Goal: Task Accomplishment & Management: Manage account settings

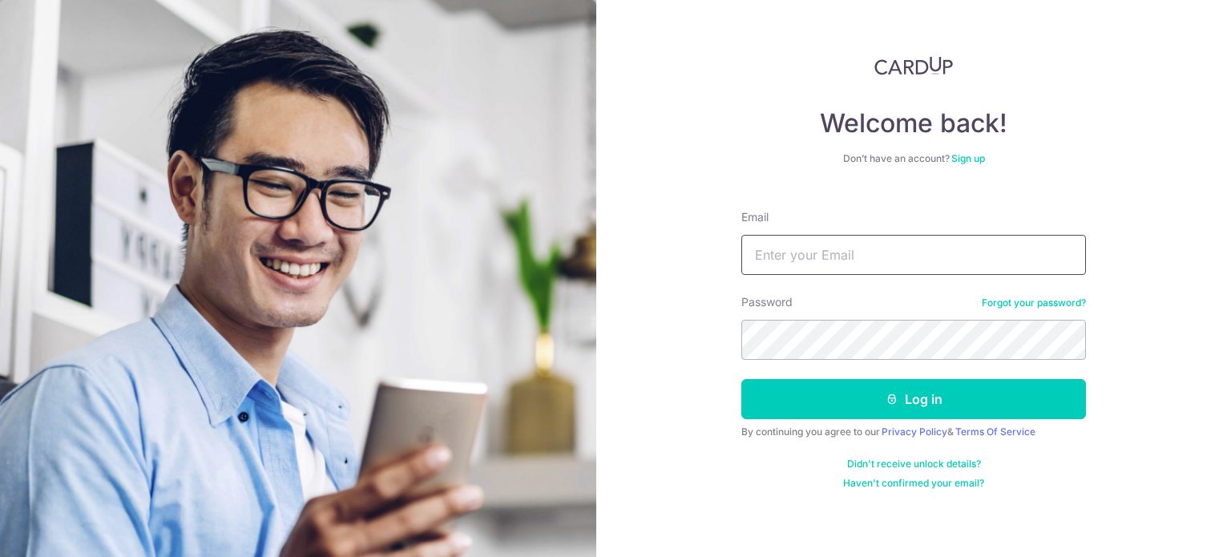
click at [832, 262] on input "Email" at bounding box center [913, 255] width 344 height 40
type input "[EMAIL_ADDRESS][DOMAIN_NAME]"
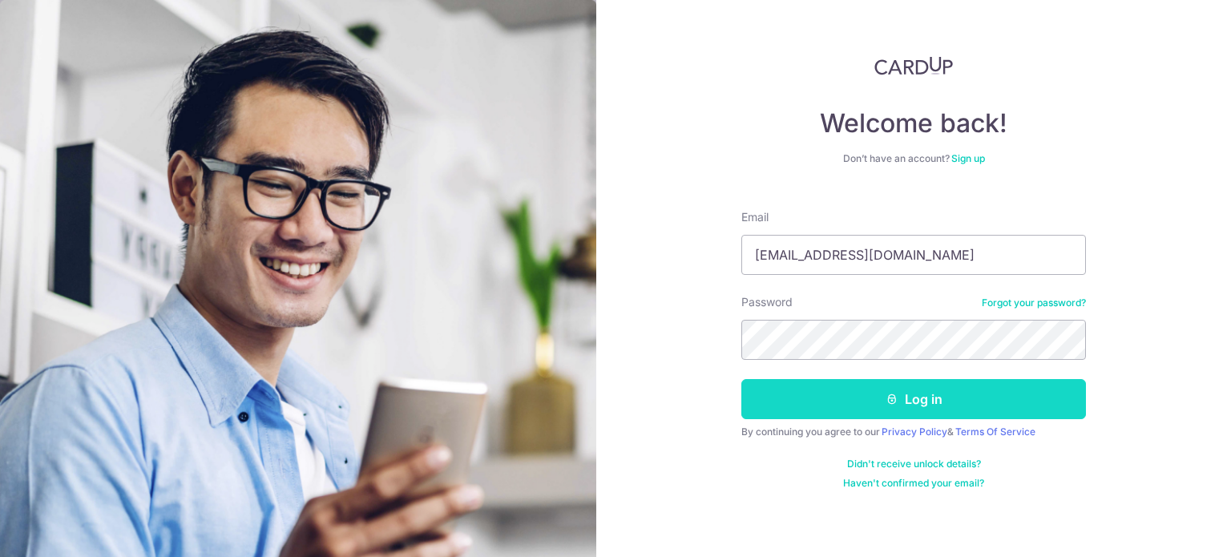
click at [783, 406] on button "Log in" at bounding box center [913, 399] width 344 height 40
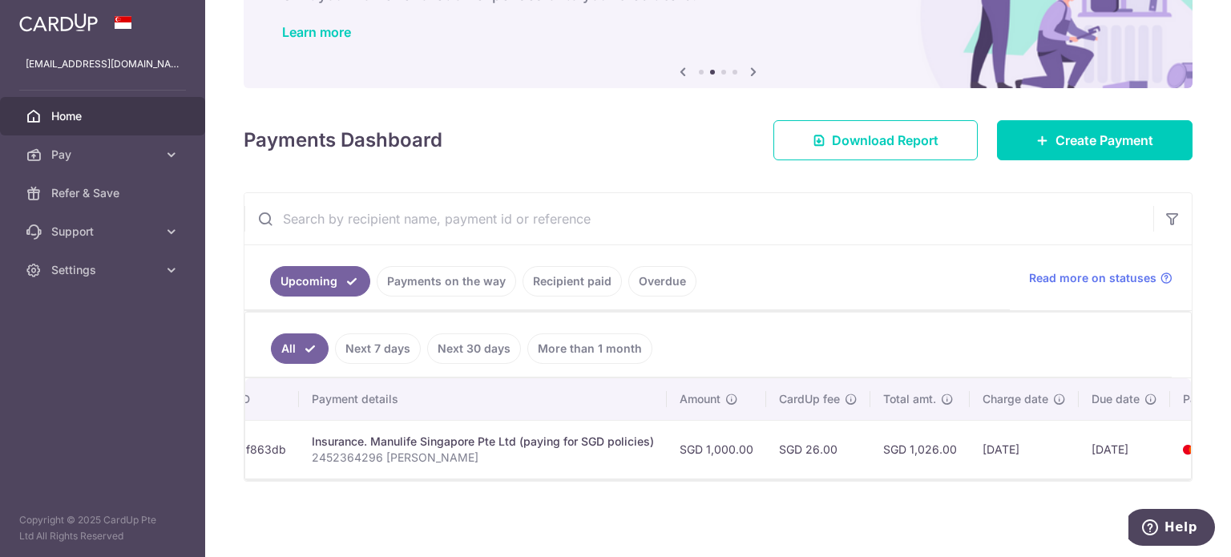
scroll to position [0, 276]
click at [1159, 272] on icon at bounding box center [1165, 278] width 13 height 13
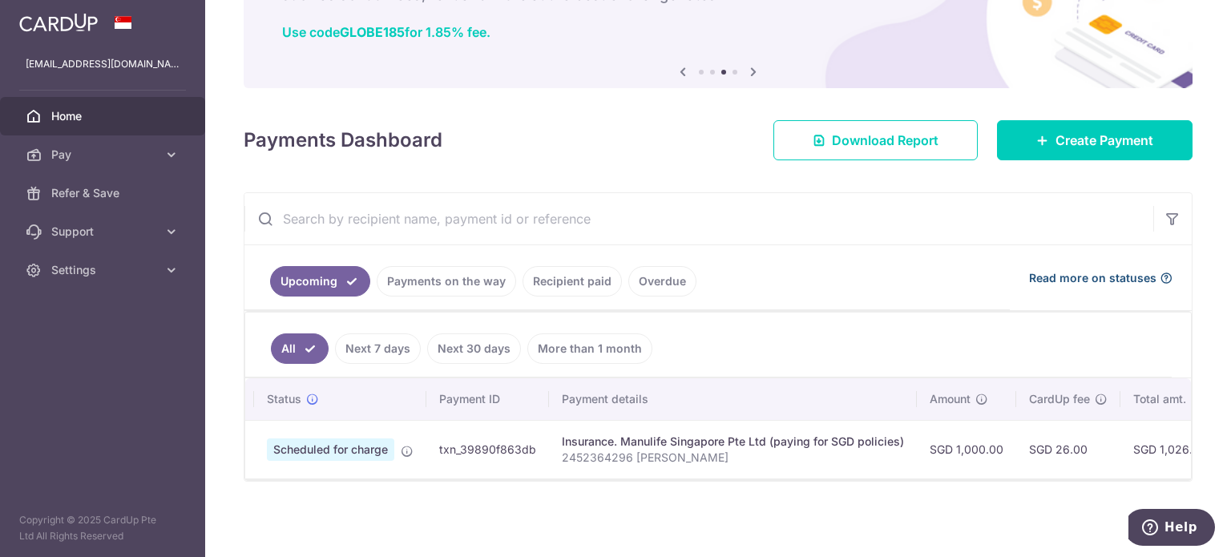
scroll to position [0, 0]
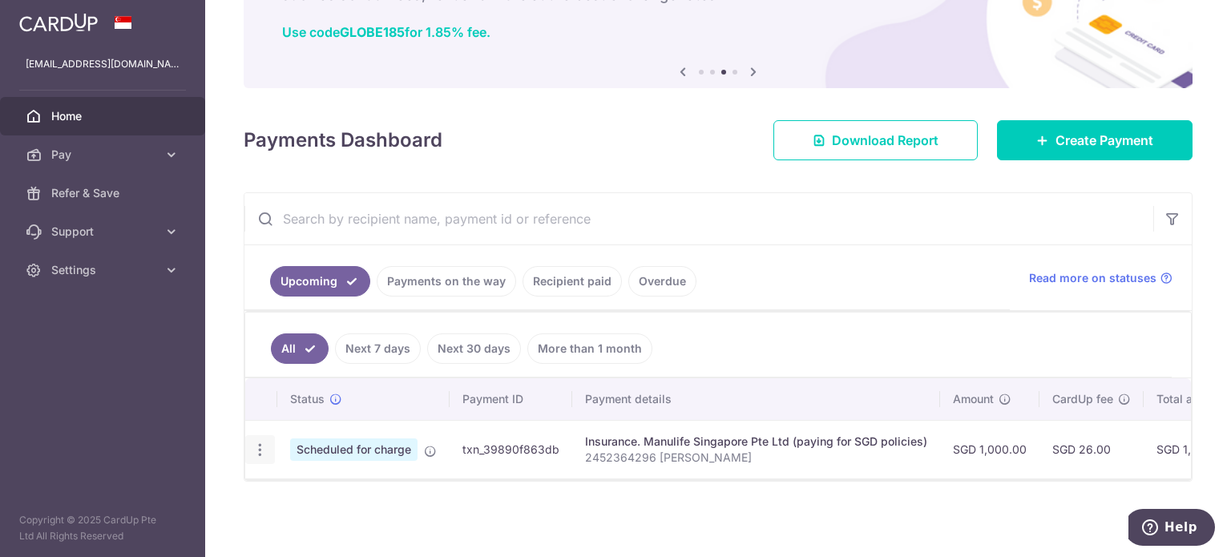
click at [255, 441] on icon "button" at bounding box center [260, 449] width 17 height 17
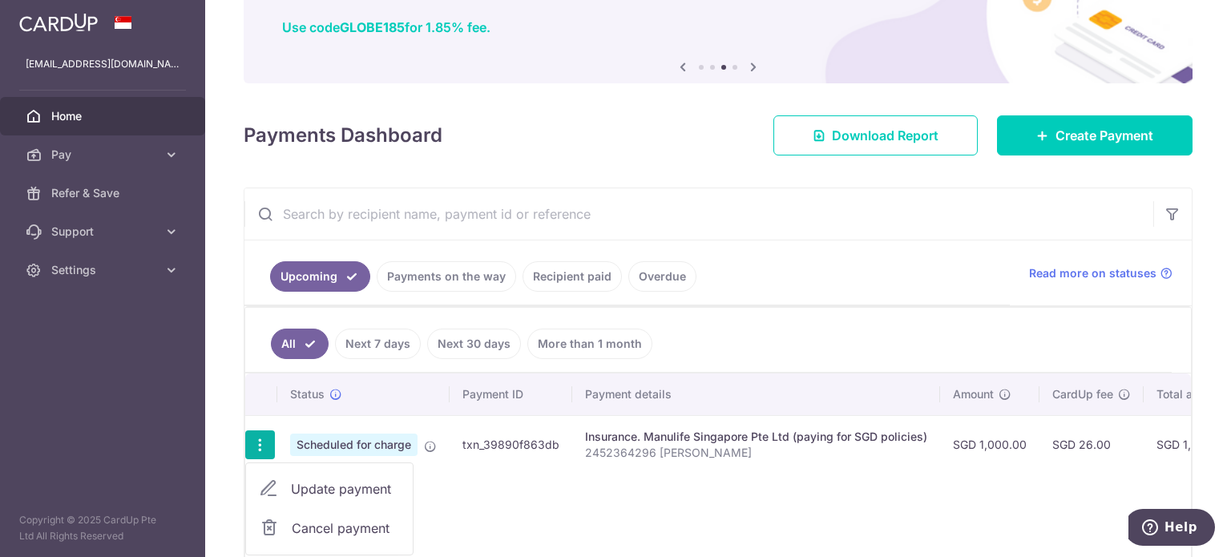
click at [348, 483] on span "Update payment" at bounding box center [345, 488] width 109 height 19
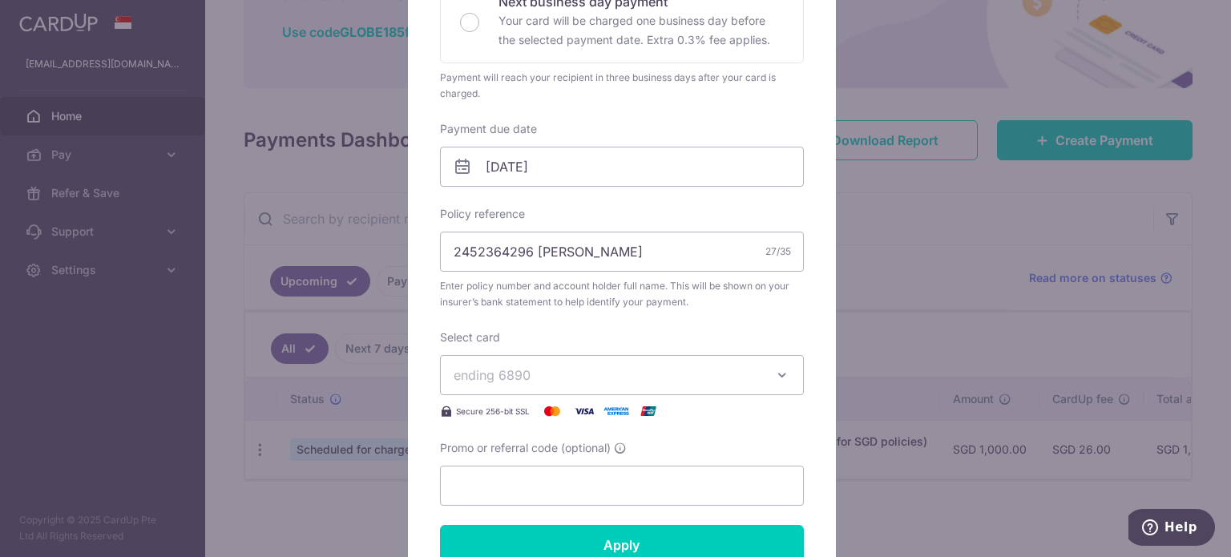
scroll to position [401, 0]
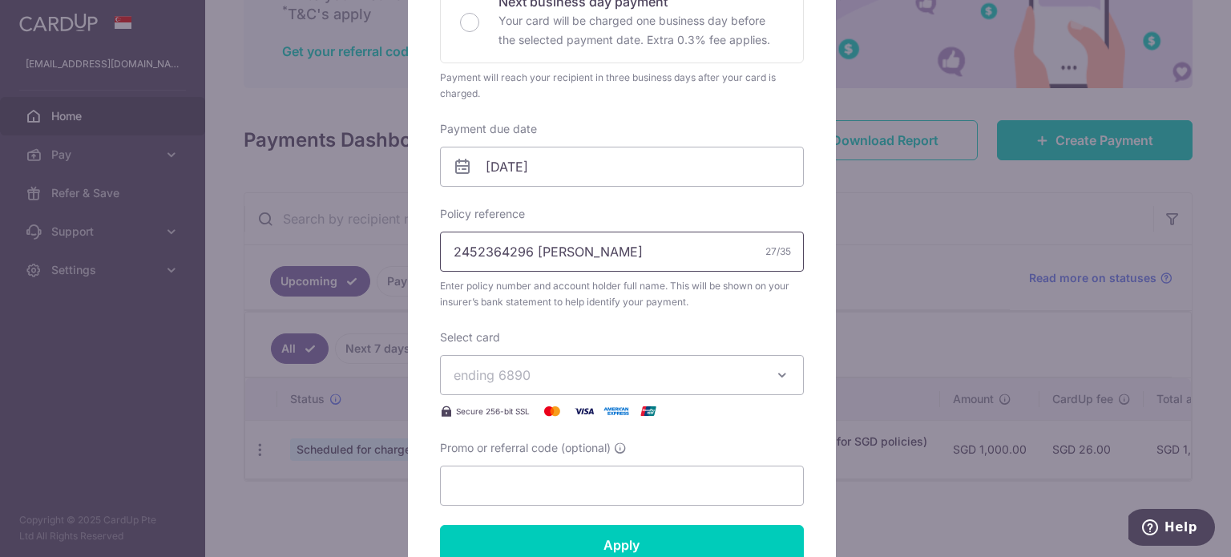
drag, startPoint x: 522, startPoint y: 249, endPoint x: 353, endPoint y: 253, distance: 169.9
click at [353, 253] on div "Edit payment By clicking apply, you will make changes to all payments to Manuli…" at bounding box center [615, 278] width 1231 height 557
paste input "DICNP"
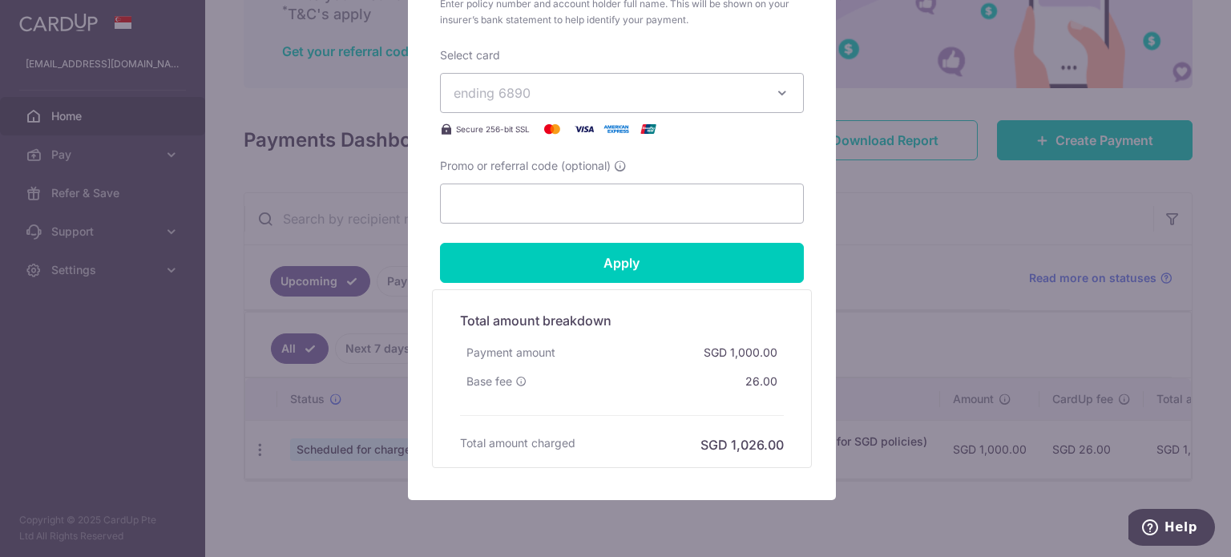
scroll to position [739, 0]
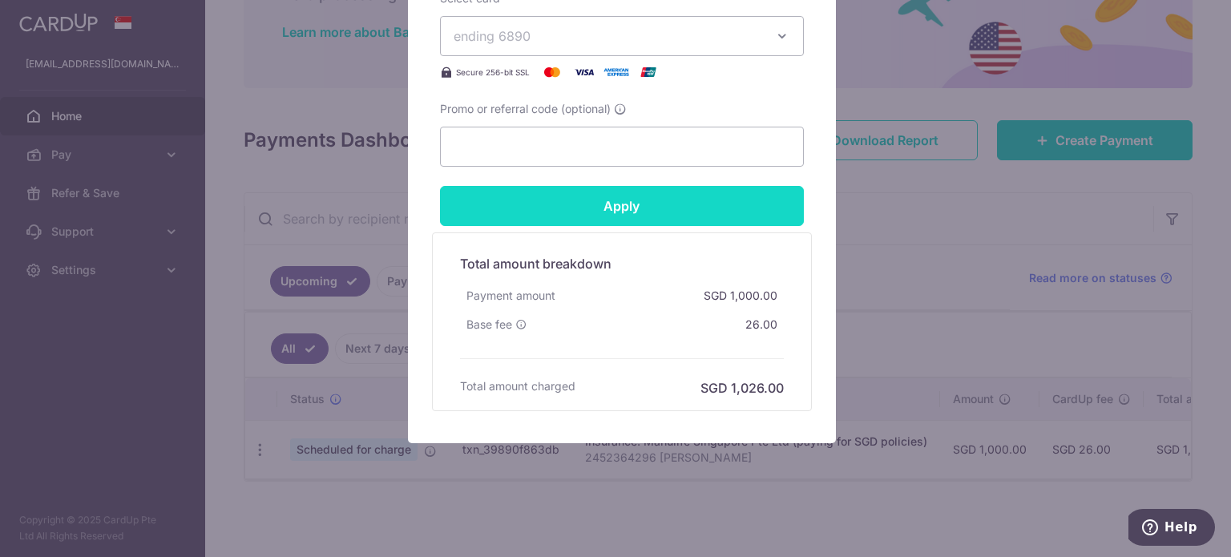
type input "DICNP2452364296 Zhang Sien Grace"
click at [594, 202] on input "Apply" at bounding box center [622, 206] width 364 height 40
type input "Successfully Applied"
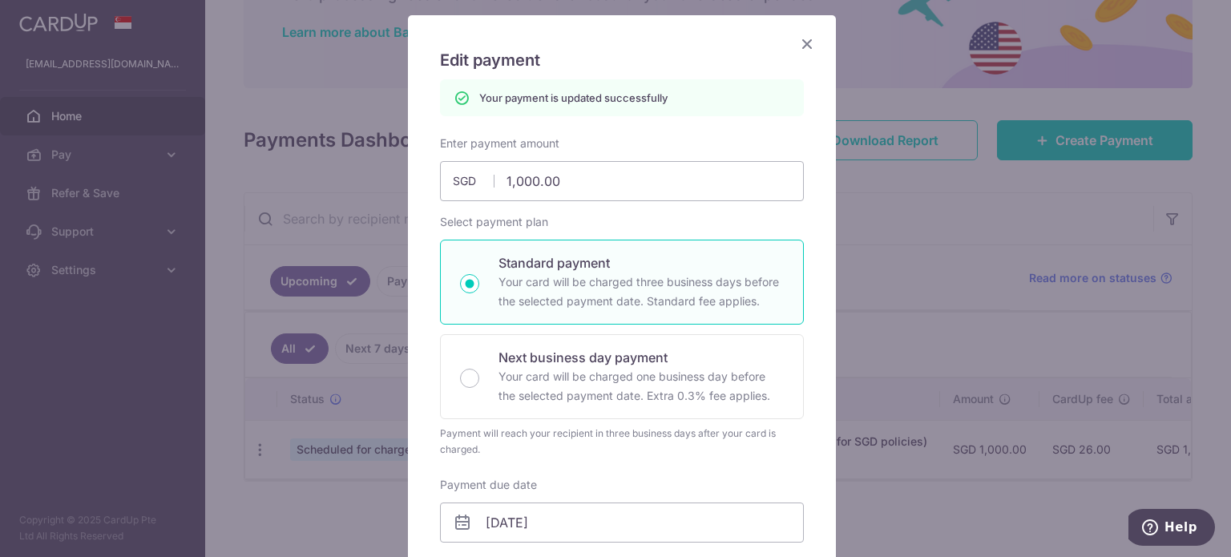
scroll to position [74, 0]
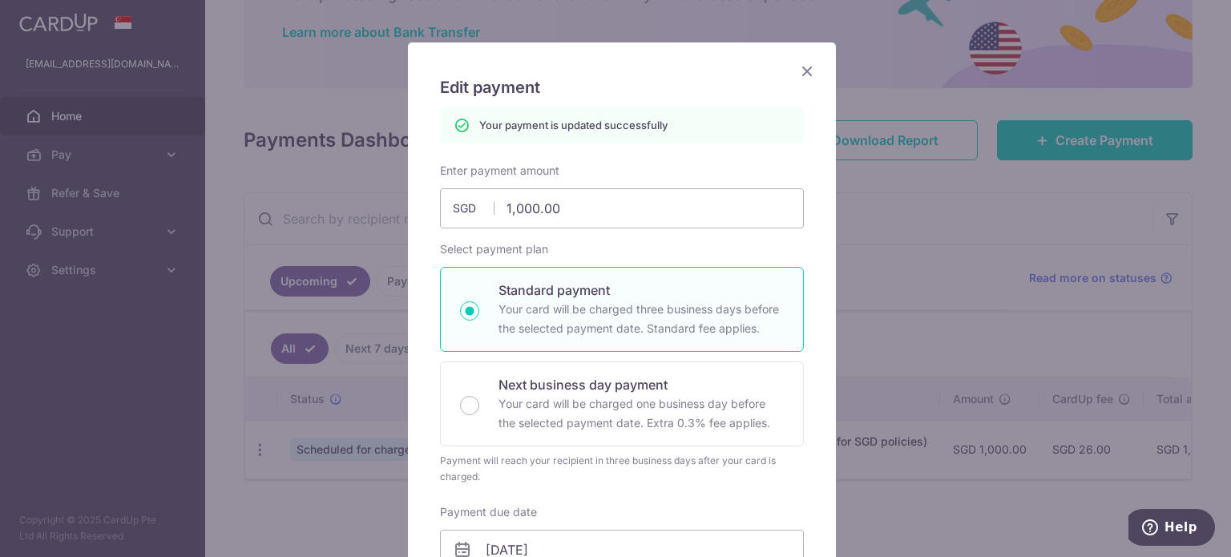
click at [797, 71] on icon "Close" at bounding box center [806, 71] width 19 height 20
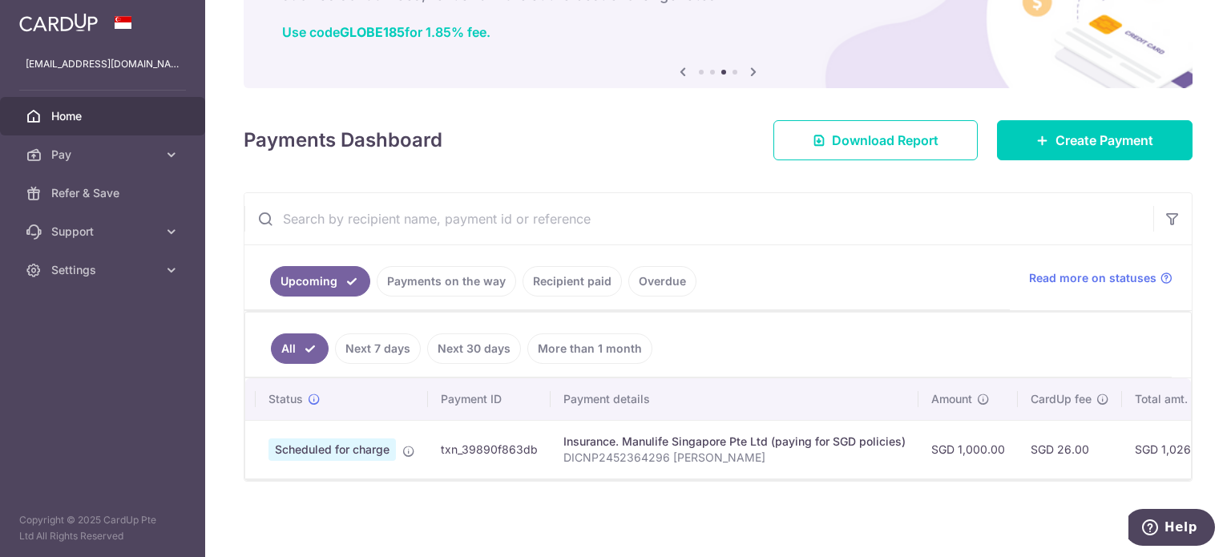
scroll to position [122, 0]
click at [75, 123] on span "Home" at bounding box center [104, 116] width 106 height 16
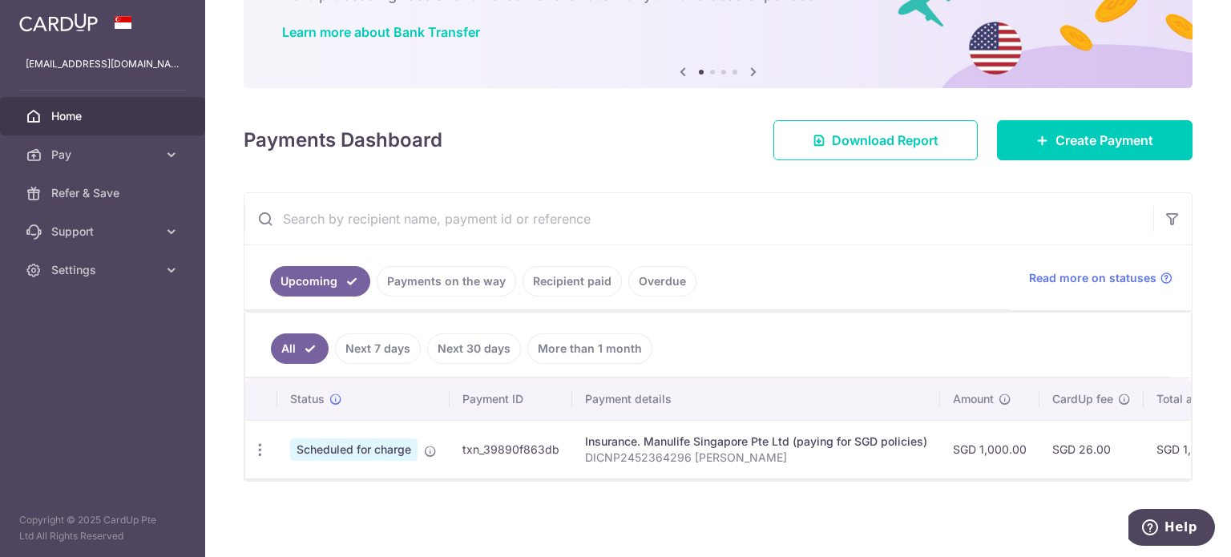
scroll to position [122, 0]
click at [168, 265] on icon at bounding box center [171, 270] width 16 height 16
click at [70, 352] on span "Logout" at bounding box center [104, 347] width 106 height 16
